Goal: Task Accomplishment & Management: Manage account settings

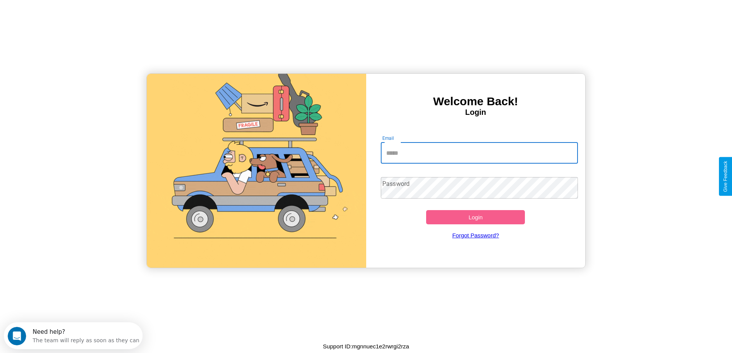
click at [479, 153] on input "Email" at bounding box center [479, 153] width 197 height 22
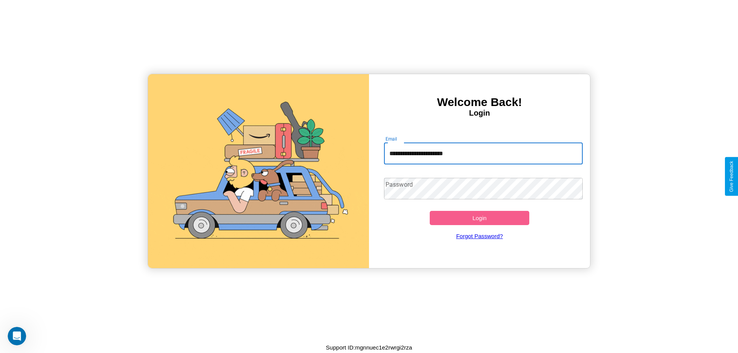
type input "**********"
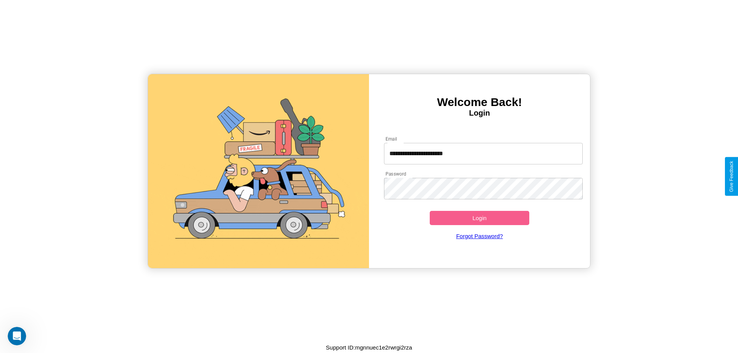
click at [479, 218] on button "Login" at bounding box center [480, 218] width 100 height 14
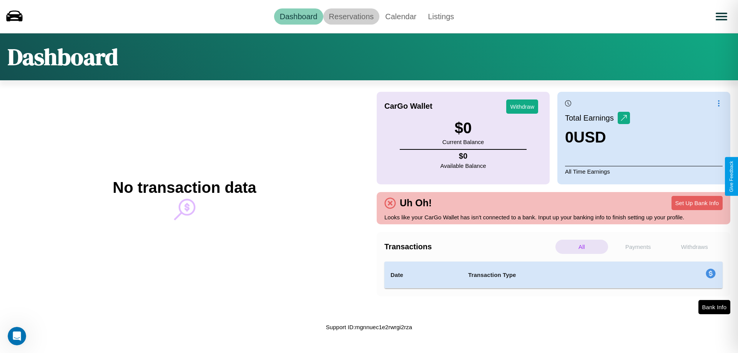
click at [351, 16] on link "Reservations" at bounding box center [351, 16] width 57 height 16
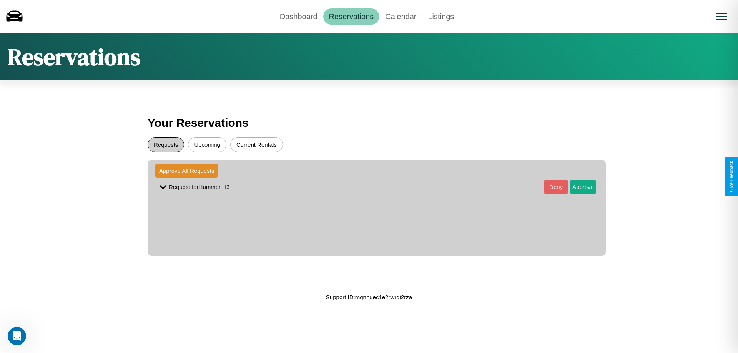
click at [166, 145] on button "Requests" at bounding box center [166, 144] width 37 height 15
click at [577, 187] on button "Approve" at bounding box center [583, 187] width 26 height 14
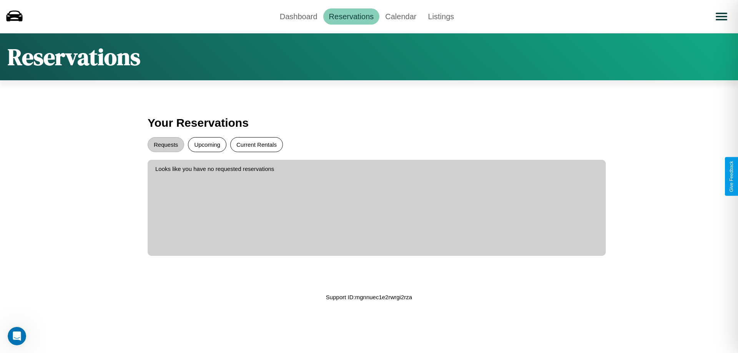
click at [256, 145] on button "Current Rentals" at bounding box center [256, 144] width 53 height 15
